Goal: Feedback & Contribution: Leave review/rating

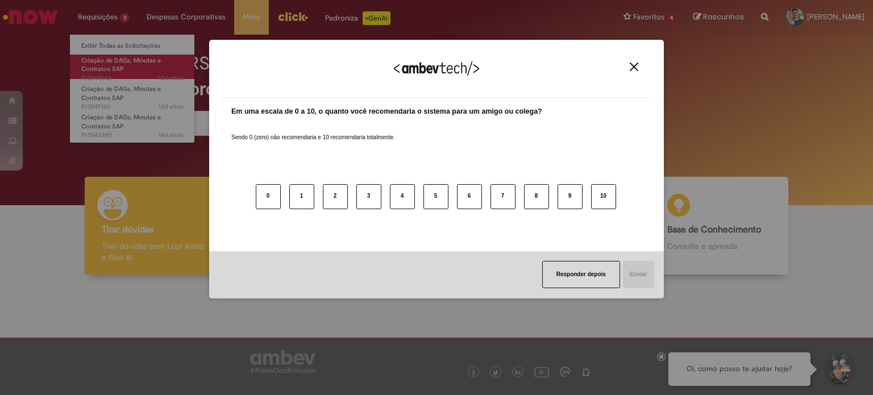
click at [124, 64] on div "Agradecemos seu feedback! Em uma escala de 0 a 10, o quanto você recomendaria o…" at bounding box center [436, 197] width 873 height 395
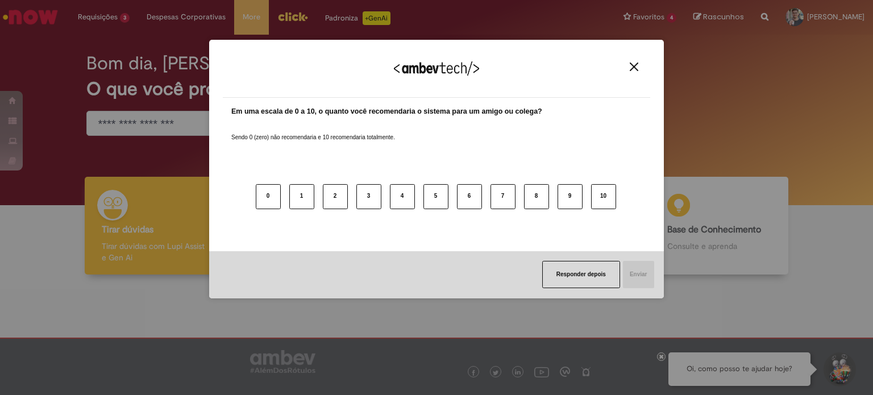
click at [638, 72] on div "Agradecemos seu feedback!" at bounding box center [436, 75] width 427 height 44
click at [635, 67] on img "Close" at bounding box center [634, 67] width 9 height 9
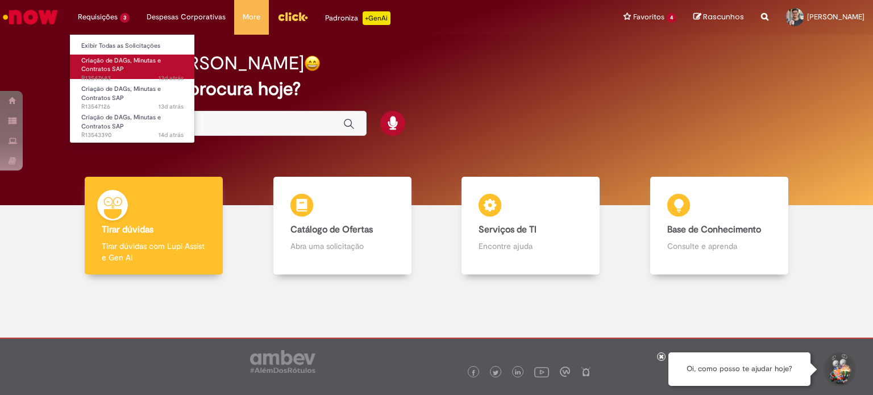
click at [113, 65] on link "Criação de DAGs, [PERSON_NAME] e Contratos SAP 13d atrás 13 dias atrás R13547643" at bounding box center [132, 67] width 125 height 24
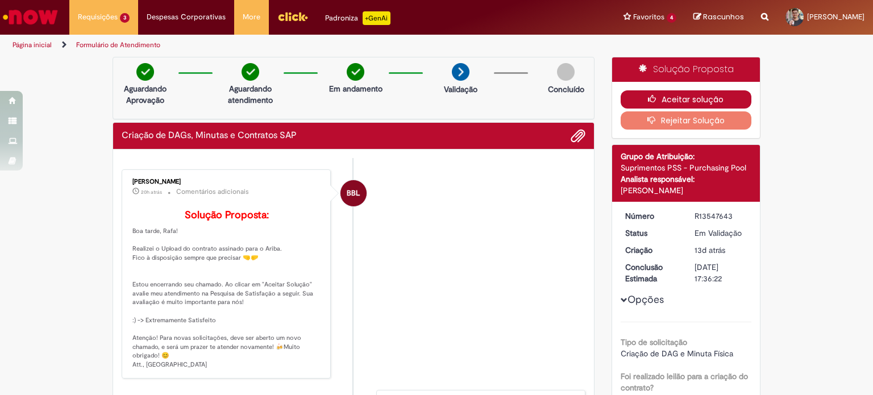
click at [717, 99] on button "Aceitar solução" at bounding box center [686, 99] width 131 height 18
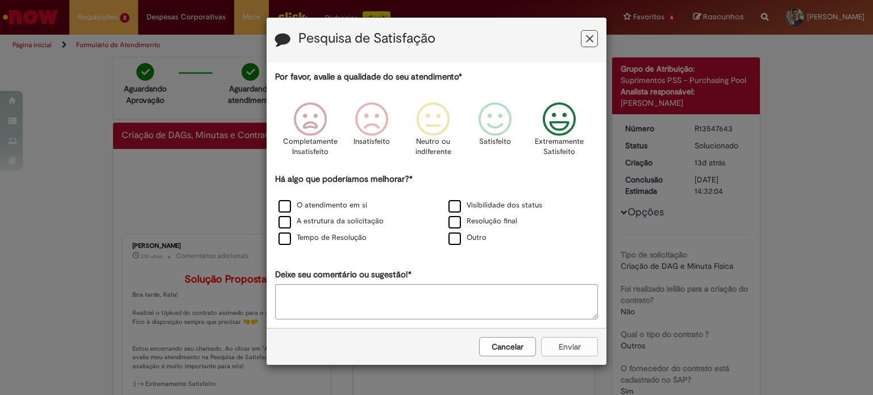
click at [563, 114] on icon "Feedback" at bounding box center [559, 119] width 43 height 34
click at [289, 209] on label "O atendimento em si" at bounding box center [323, 205] width 89 height 11
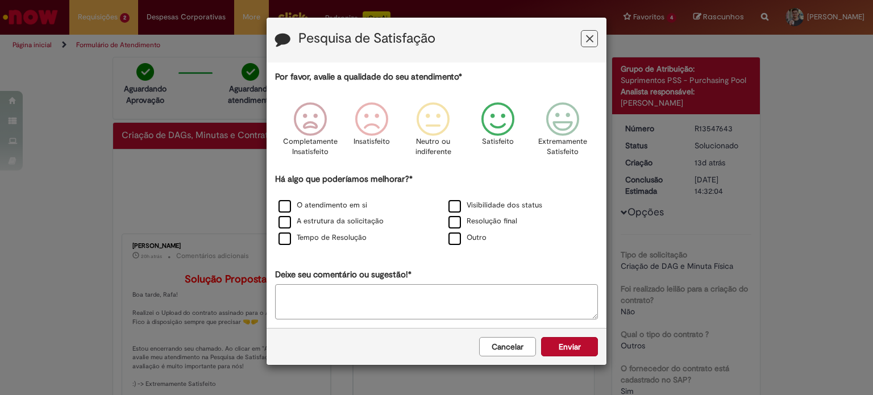
click at [512, 120] on icon "Feedback" at bounding box center [498, 119] width 43 height 34
click at [563, 346] on button "Enviar" at bounding box center [569, 346] width 57 height 19
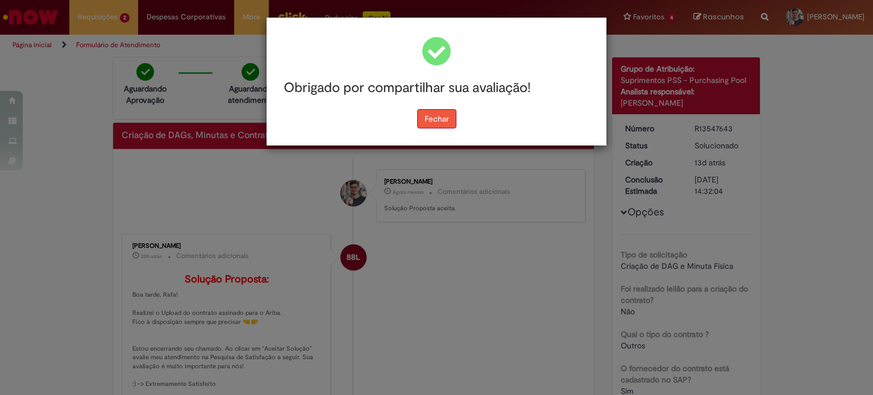
click at [452, 120] on button "Fechar" at bounding box center [436, 118] width 39 height 19
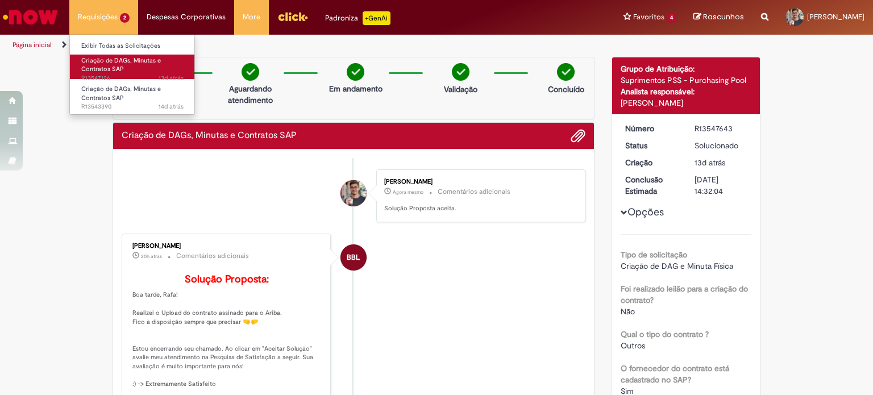
click at [127, 65] on link "Criação de DAGs, [PERSON_NAME] e Contratos SAP 13d atrás 13 dias atrás R13547126" at bounding box center [132, 67] width 125 height 24
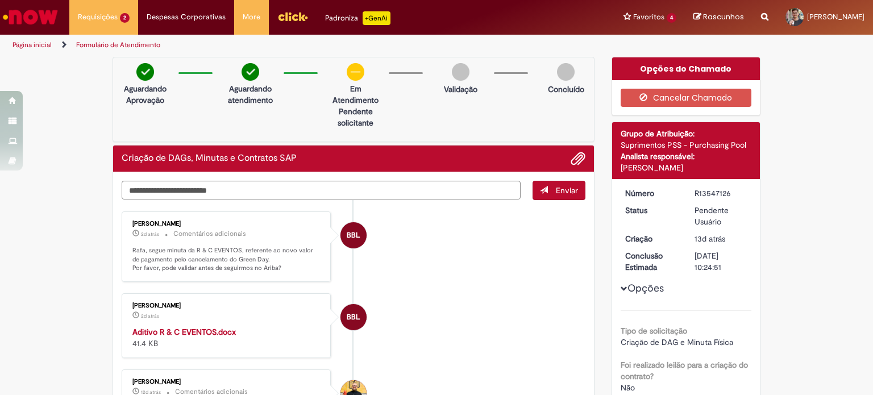
click at [218, 331] on strong "Aditivo R & C EVENTOS.docx" at bounding box center [183, 332] width 103 height 10
